Goal: Obtain resource: Download file/media

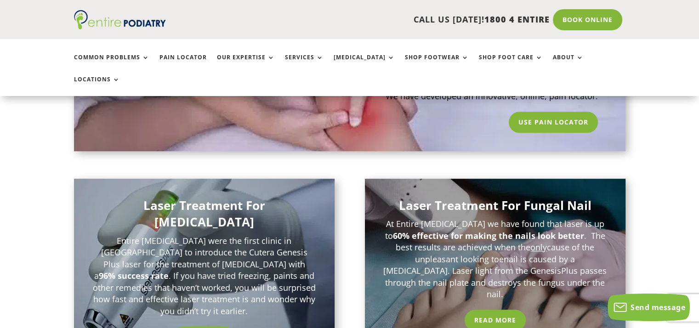
scroll to position [742, 0]
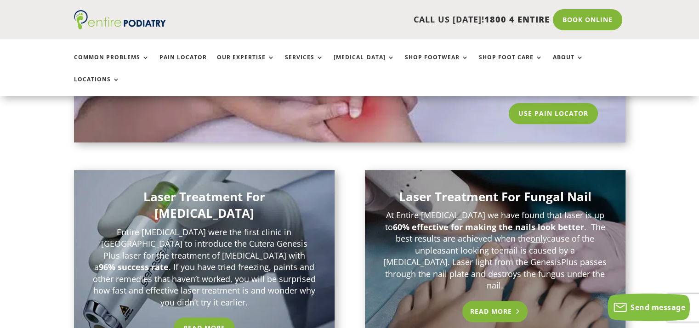
click at [509, 301] on link "Read More" at bounding box center [496, 311] width 66 height 21
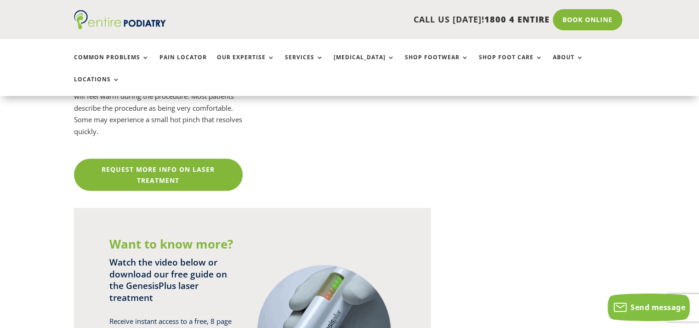
scroll to position [1885, 0]
